Goal: Task Accomplishment & Management: Manage account settings

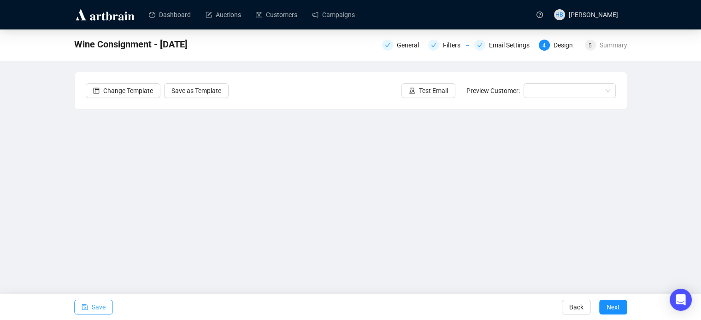
click at [101, 303] on span "Save" at bounding box center [99, 308] width 14 height 26
click at [674, 174] on div "Wine Consignment - [DATE] General Filters Email Settings 4 Design 5 Summary Cha…" at bounding box center [350, 185] width 701 height 311
click at [95, 309] on span "Save" at bounding box center [99, 308] width 14 height 26
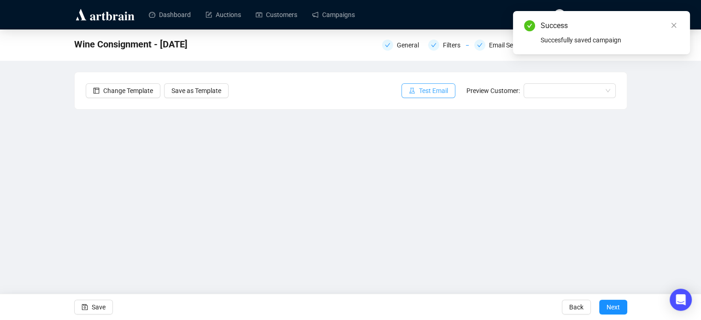
click at [436, 94] on span "Test Email" at bounding box center [433, 91] width 29 height 10
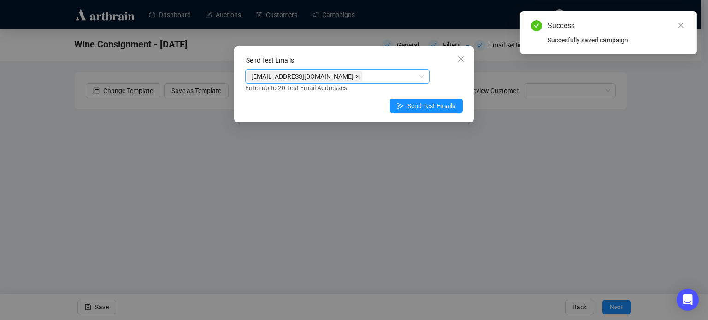
click at [356, 77] on icon "close" at bounding box center [358, 76] width 5 height 5
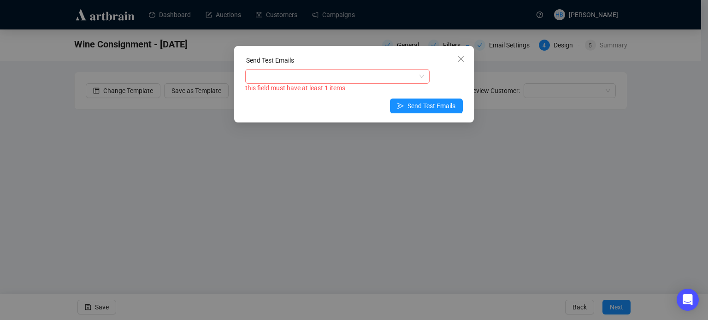
click at [336, 77] on div at bounding box center [332, 76] width 171 height 13
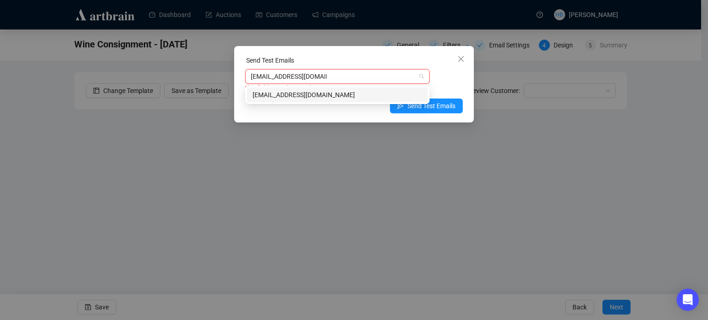
type input "[EMAIL_ADDRESS][DOMAIN_NAME]"
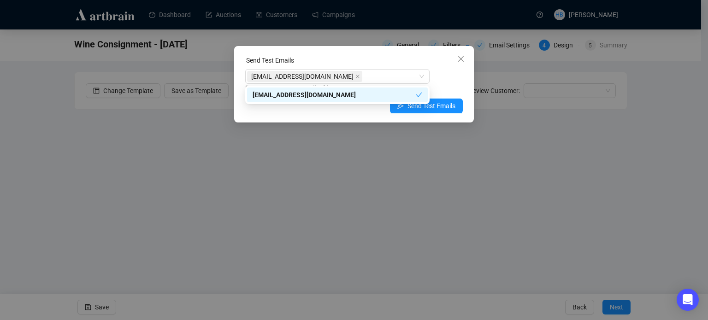
click at [441, 80] on div "[EMAIL_ADDRESS][DOMAIN_NAME] Enter up to 20 Test Email Addresses" at bounding box center [354, 81] width 218 height 24
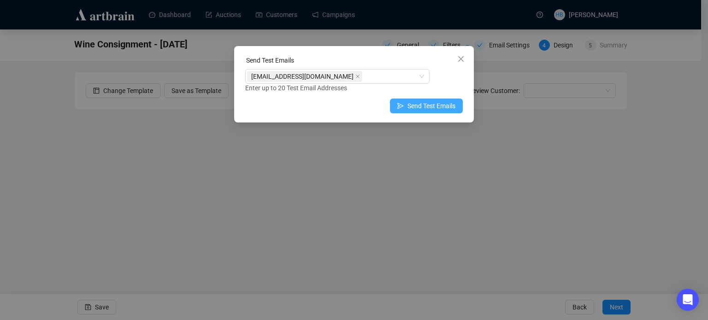
click at [407, 107] on button "Send Test Emails" at bounding box center [426, 106] width 73 height 15
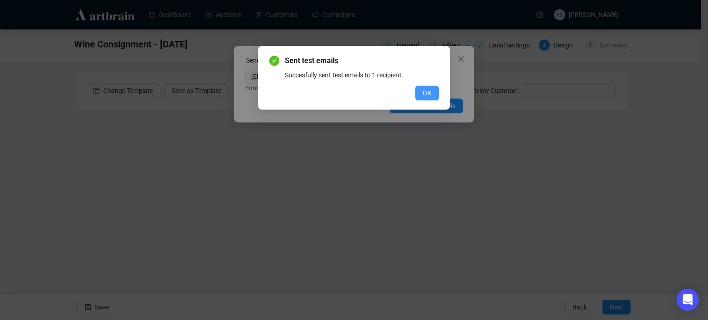
click at [428, 91] on span "OK" at bounding box center [427, 93] width 9 height 10
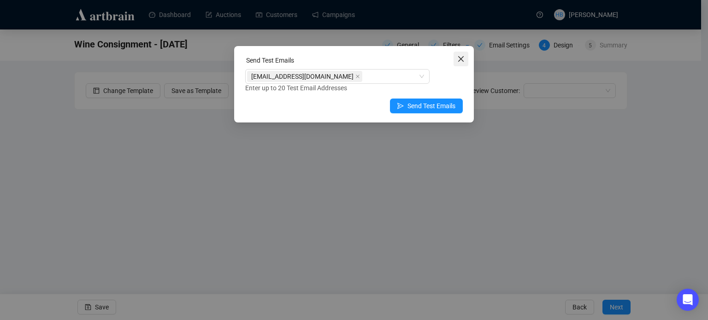
click at [461, 60] on icon "close" at bounding box center [460, 58] width 7 height 7
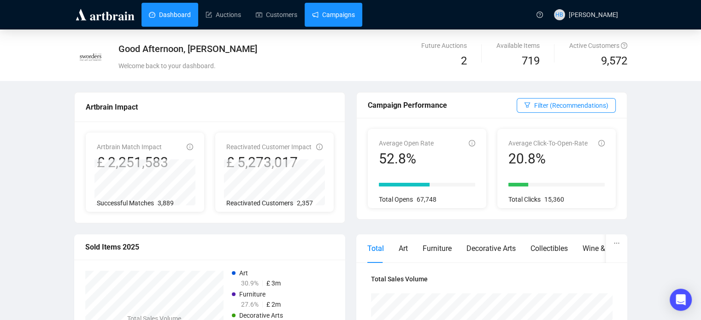
click at [312, 16] on link "Campaigns" at bounding box center [333, 15] width 43 height 24
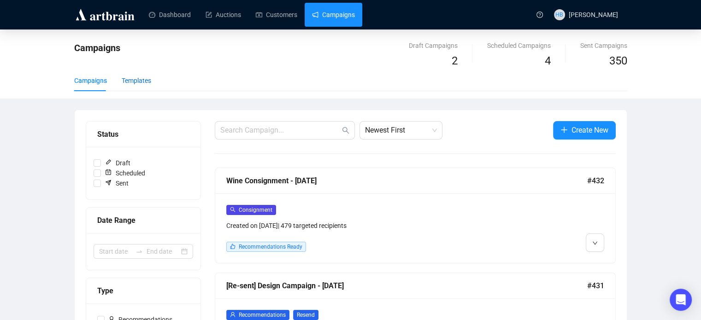
click at [136, 83] on div "Templates" at bounding box center [137, 81] width 30 height 10
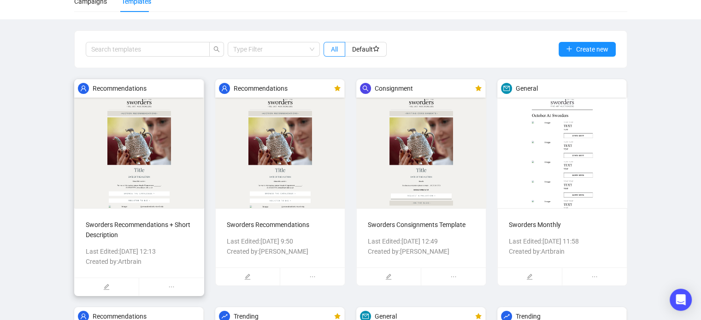
scroll to position [81, 0]
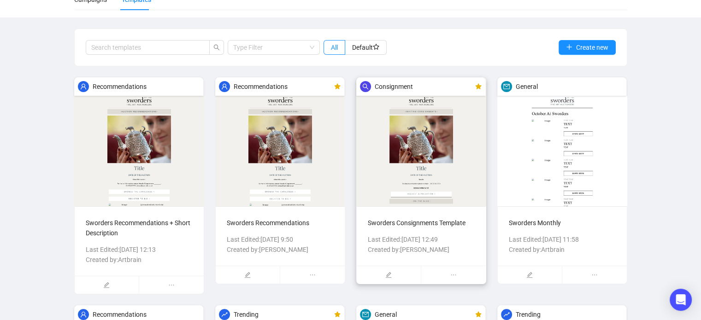
click at [461, 160] on img at bounding box center [421, 141] width 130 height 129
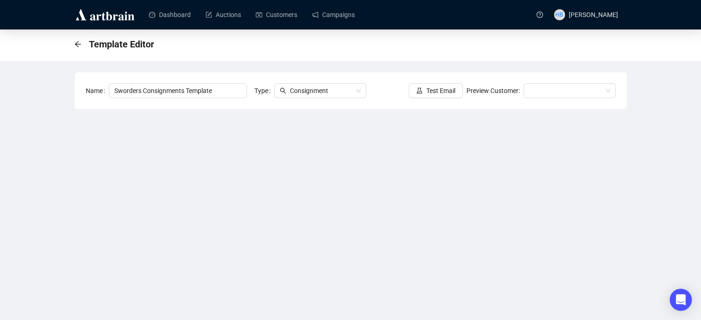
scroll to position [57, 0]
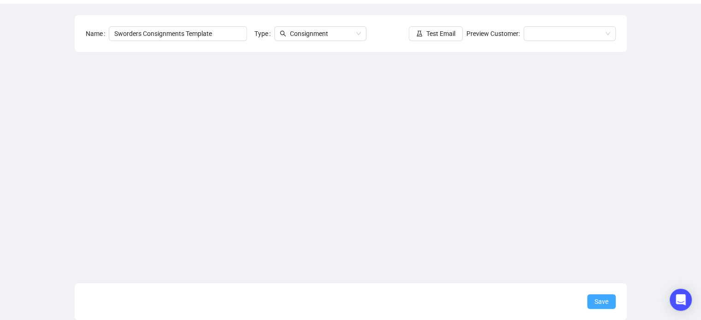
click at [595, 300] on span "Save" at bounding box center [602, 302] width 14 height 10
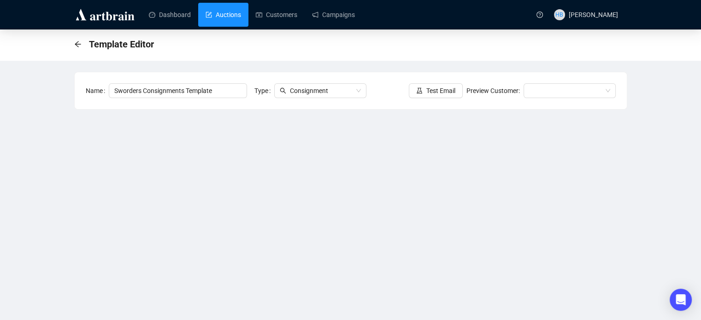
click at [219, 17] on link "Auctions" at bounding box center [224, 15] width 36 height 24
